Goal: Task Accomplishment & Management: Check status

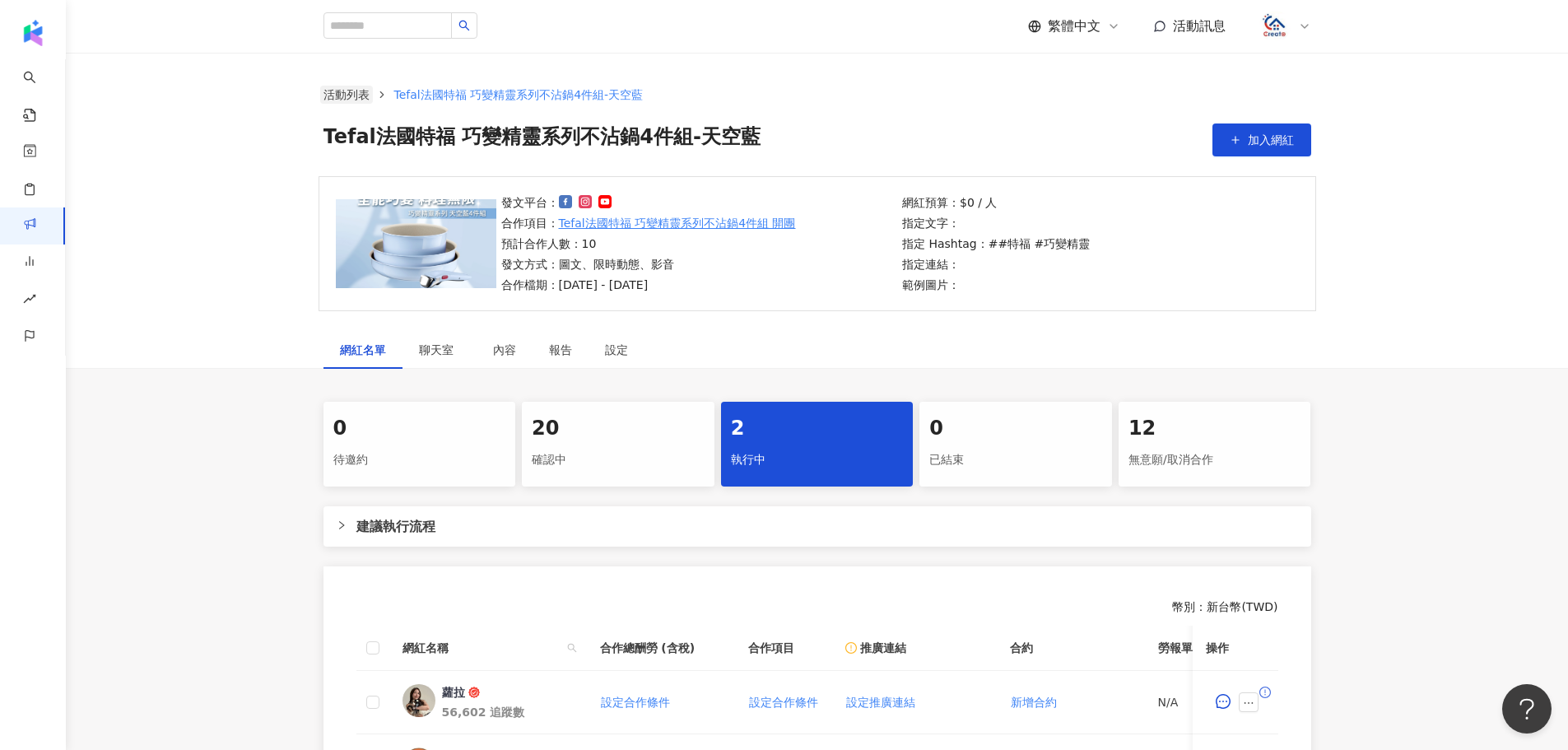
click at [353, 91] on link "活動列表" at bounding box center [347, 94] width 53 height 18
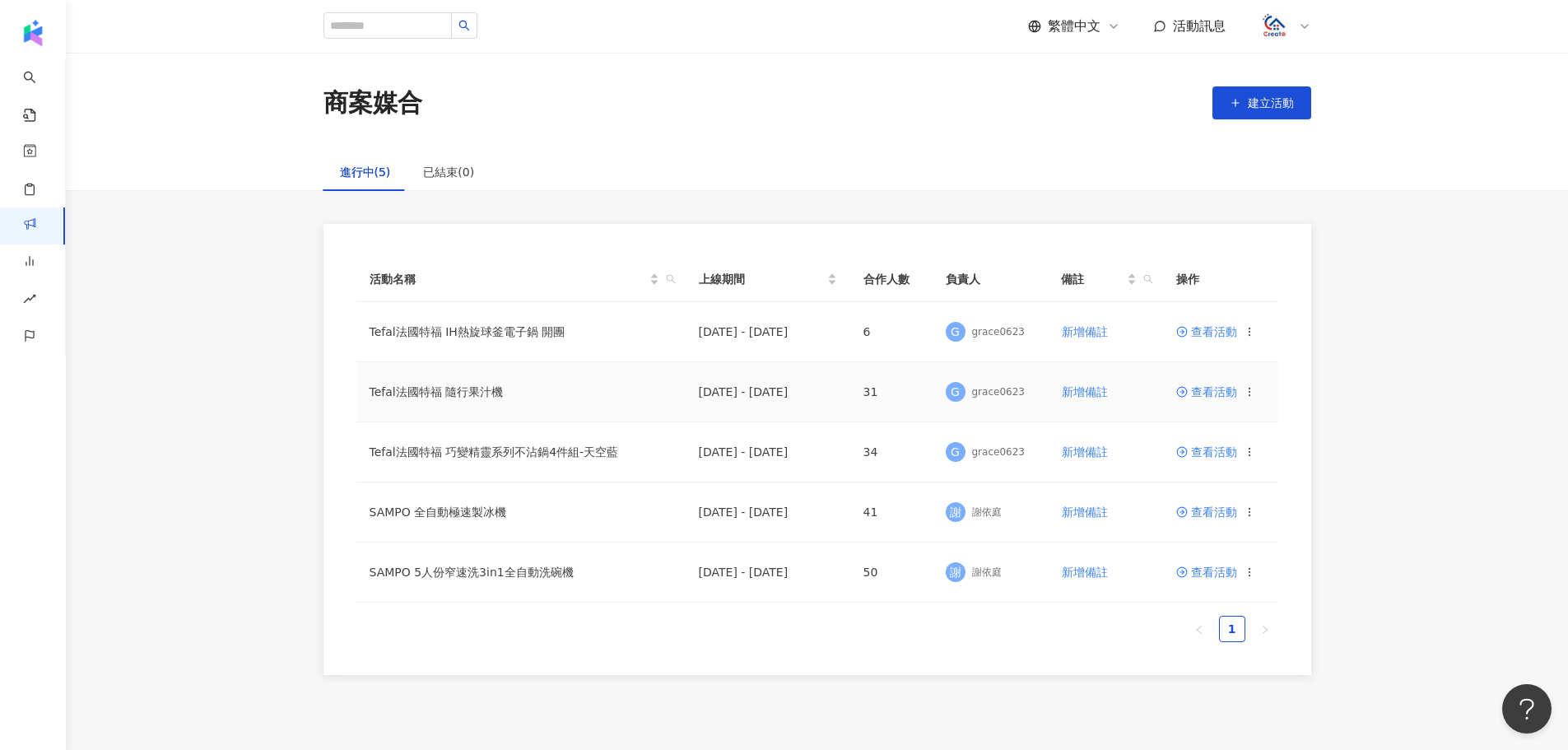
click at [1213, 396] on span "查看活動" at bounding box center [1206, 392] width 61 height 12
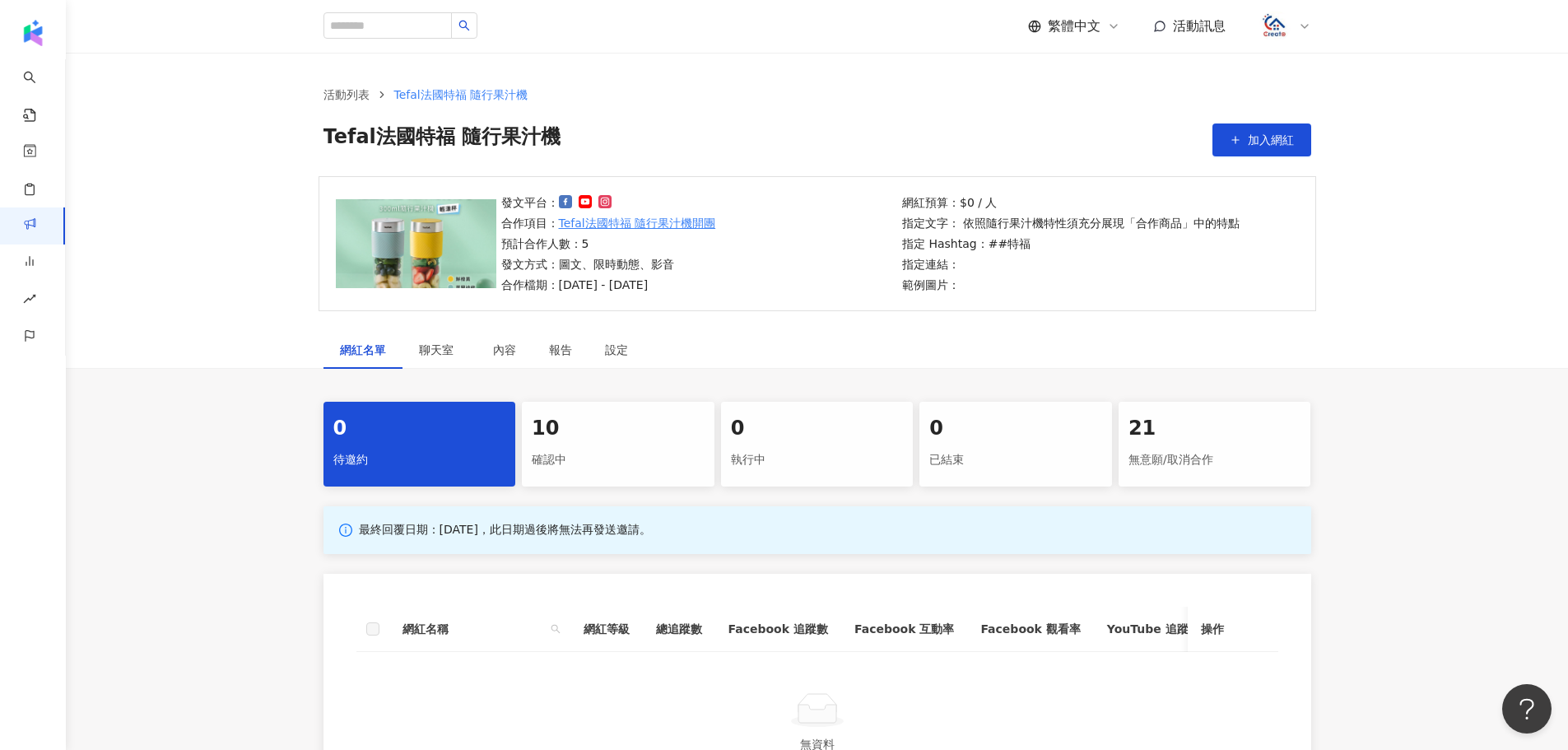
click at [652, 447] on div "確認中" at bounding box center [618, 460] width 173 height 28
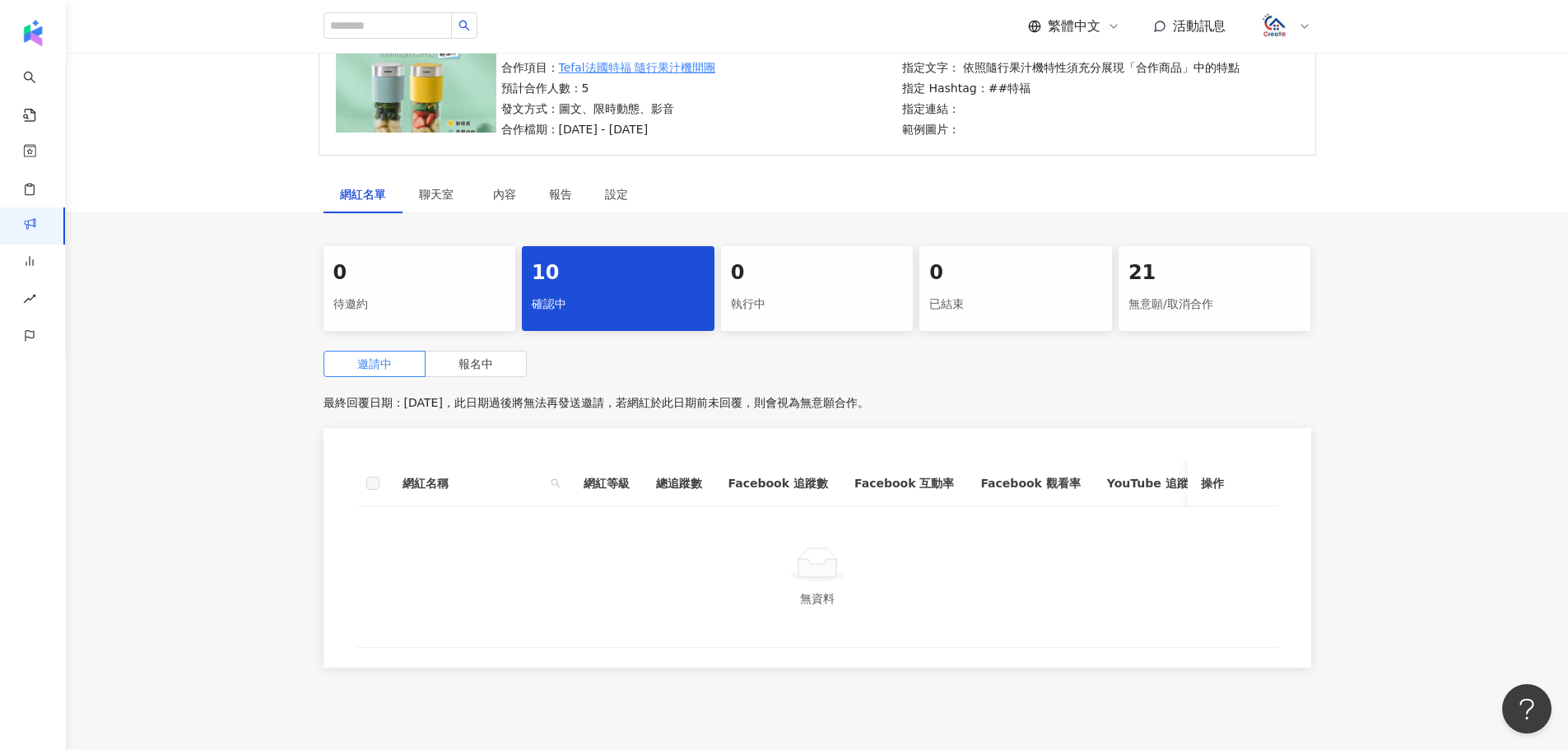
scroll to position [278, 0]
